Goal: Information Seeking & Learning: Learn about a topic

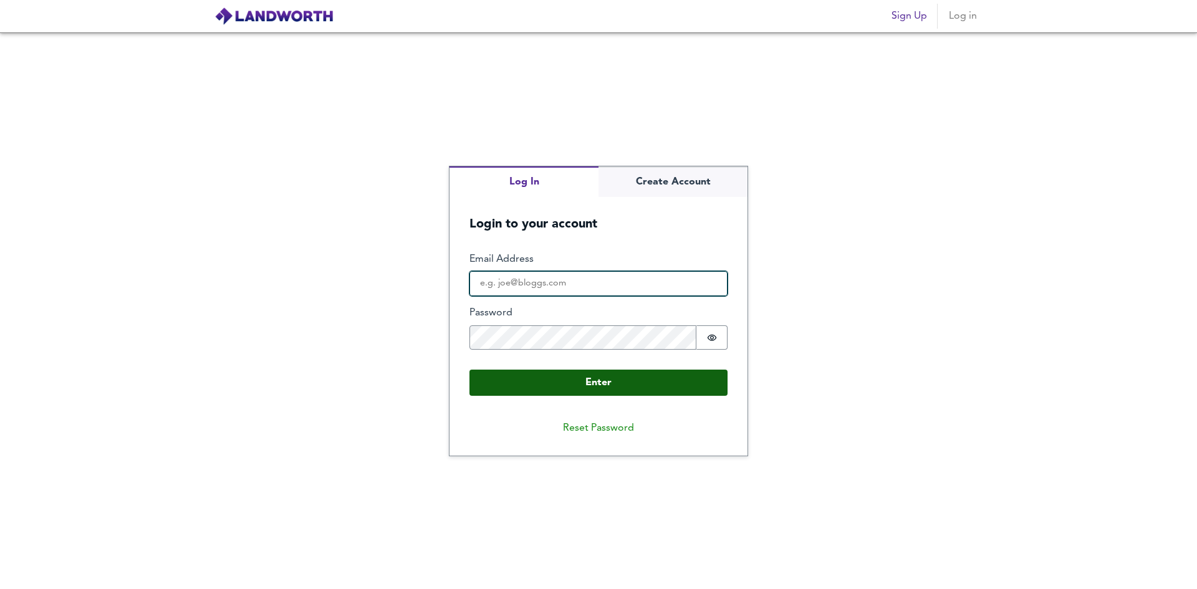
type input "[PERSON_NAME][EMAIL_ADDRESS][PERSON_NAME][DOMAIN_NAME]"
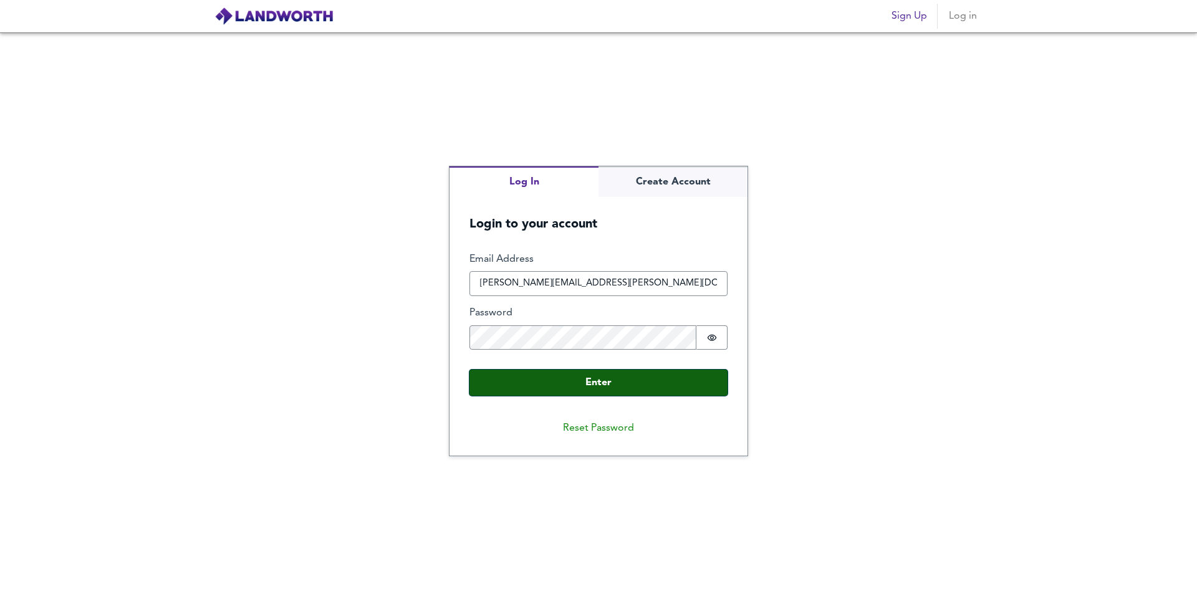
click at [593, 387] on button "Enter" at bounding box center [599, 383] width 258 height 26
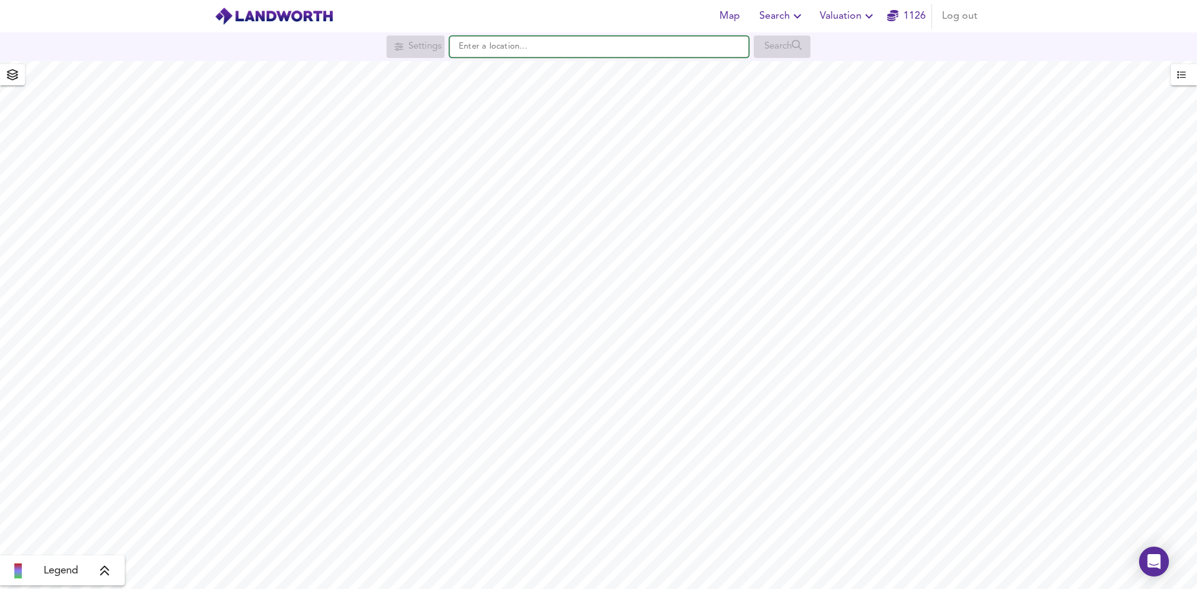
click at [530, 53] on input "text" at bounding box center [599, 46] width 299 height 21
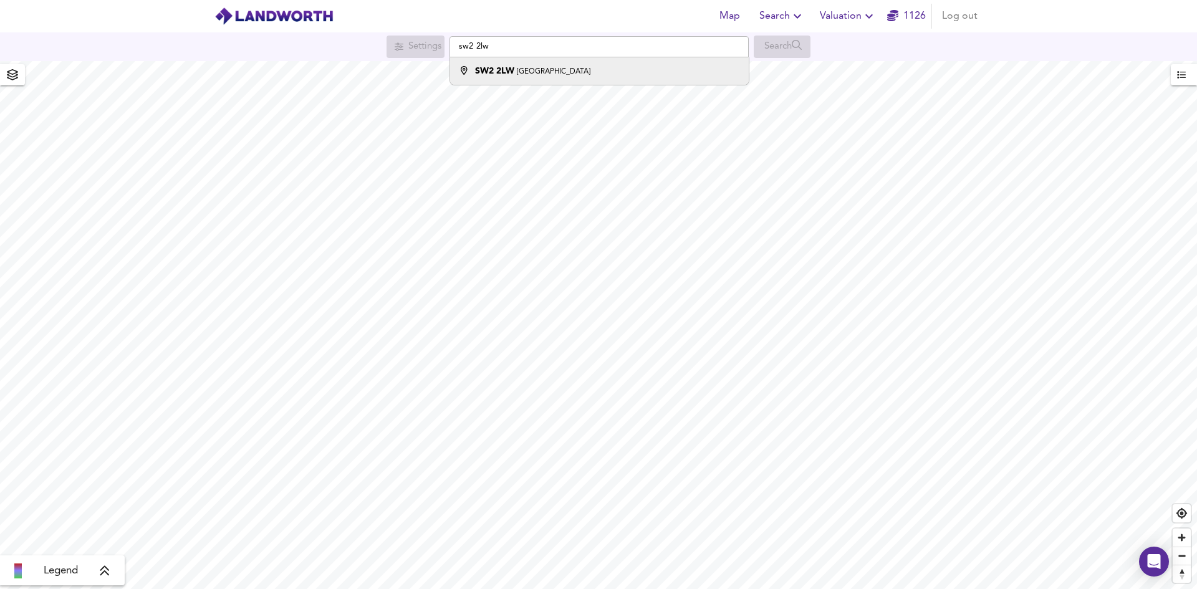
click at [539, 70] on small "[GEOGRAPHIC_DATA]" at bounding box center [554, 71] width 74 height 7
type input "[STREET_ADDRESS]"
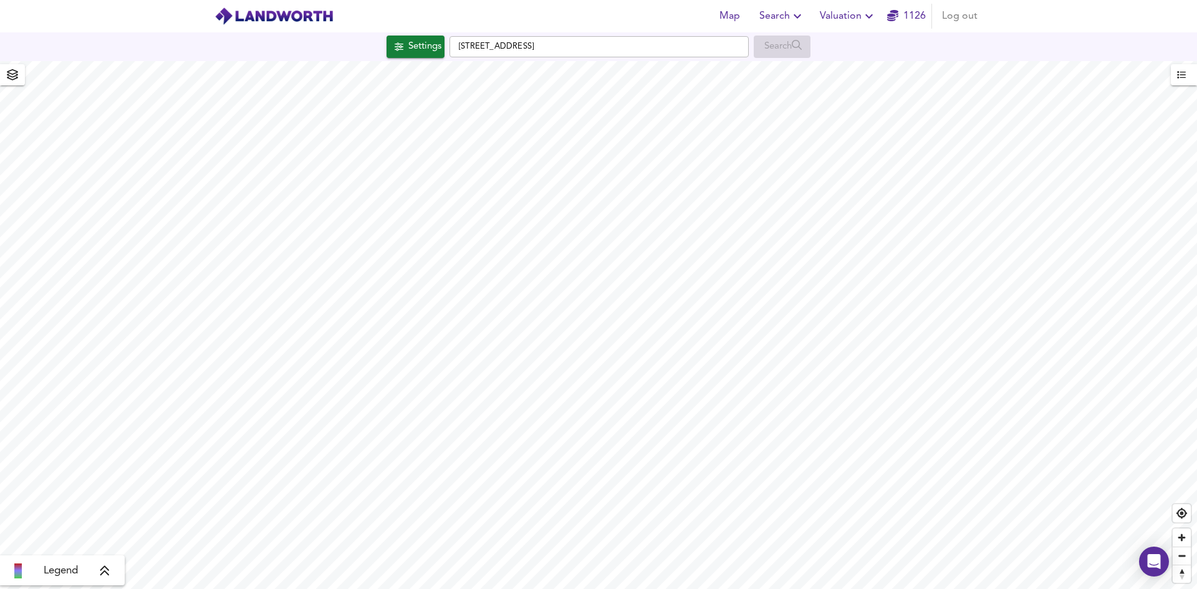
checkbox input "false"
checkbox input "true"
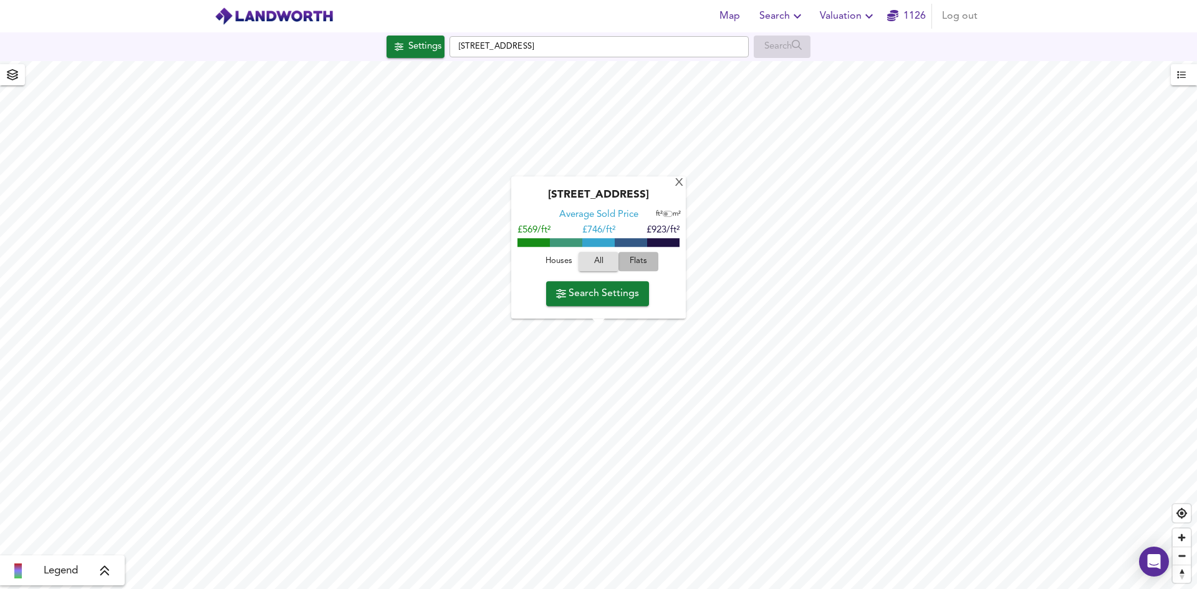
click at [643, 259] on span "Flats" at bounding box center [639, 262] width 34 height 14
click at [557, 264] on span "Houses" at bounding box center [559, 262] width 34 height 14
click at [629, 261] on span "Flats" at bounding box center [639, 262] width 34 height 14
click at [561, 260] on span "Houses" at bounding box center [559, 262] width 34 height 14
click at [627, 258] on span "Flats" at bounding box center [639, 262] width 34 height 14
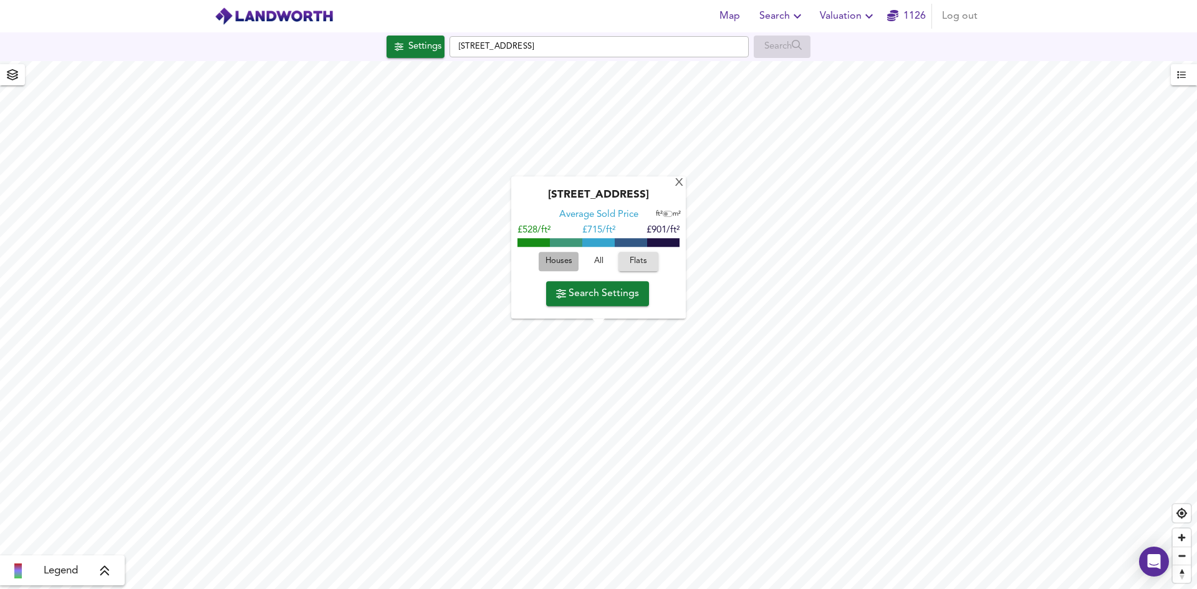
click at [565, 266] on span "Houses" at bounding box center [559, 262] width 34 height 14
click at [641, 261] on span "Flats" at bounding box center [639, 262] width 34 height 14
